Goal: Task Accomplishment & Management: Use online tool/utility

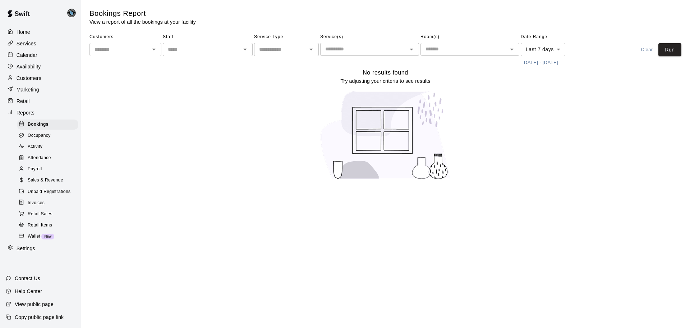
click at [384, 15] on div "Bookings Report View a report of all the bookings at your facility" at bounding box center [288, 17] width 396 height 17
click at [38, 206] on span "Invoices" at bounding box center [36, 202] width 17 height 7
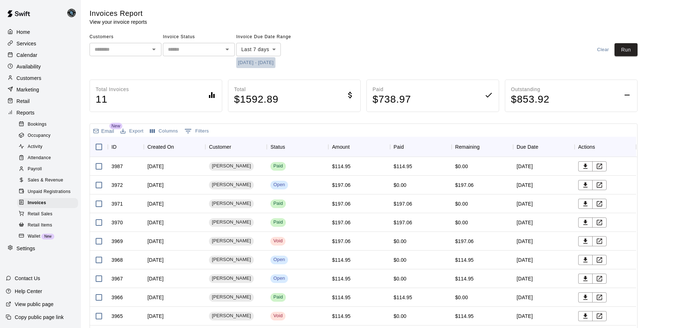
click at [271, 65] on button "[DATE] - [DATE]" at bounding box center [255, 62] width 39 height 11
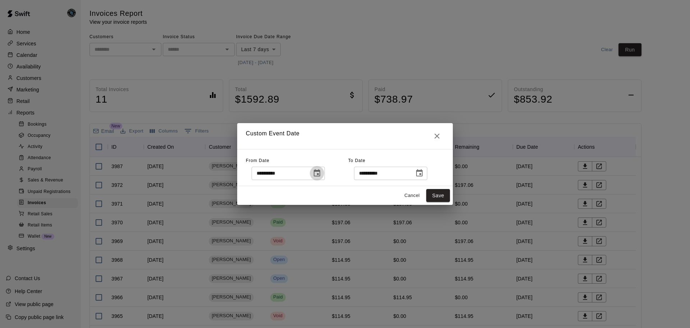
click at [321, 175] on icon "Choose date, selected date is Sep 2, 2025" at bounding box center [317, 173] width 9 height 9
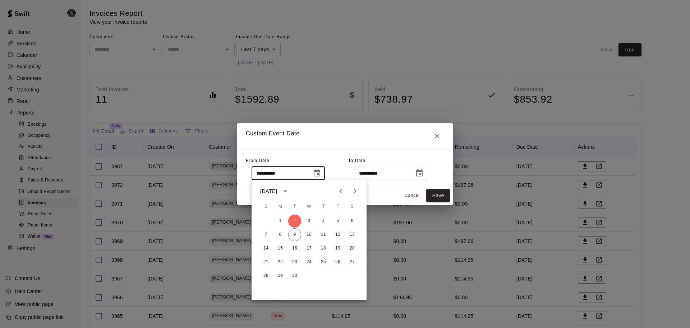
drag, startPoint x: 342, startPoint y: 189, endPoint x: 351, endPoint y: 200, distance: 14.3
click at [342, 190] on icon "Previous month" at bounding box center [341, 191] width 9 height 9
click at [339, 247] on button "15" at bounding box center [338, 248] width 13 height 13
type input "**********"
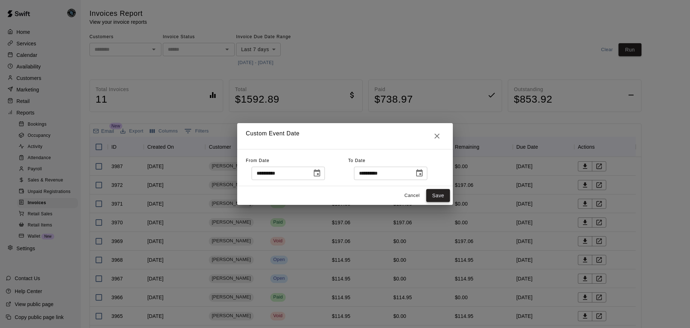
click at [434, 196] on button "Save" at bounding box center [438, 195] width 24 height 13
type input "******"
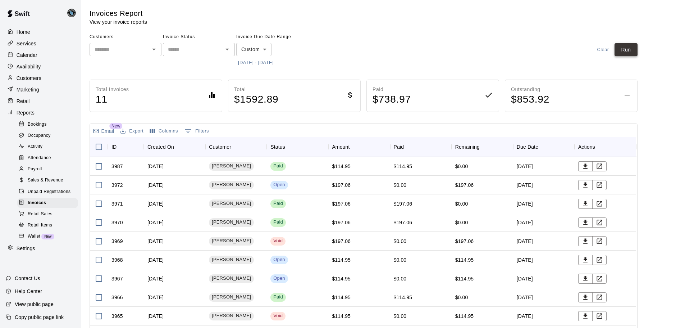
click at [631, 49] on button "Run" at bounding box center [626, 49] width 23 height 13
